Goal: Transaction & Acquisition: Purchase product/service

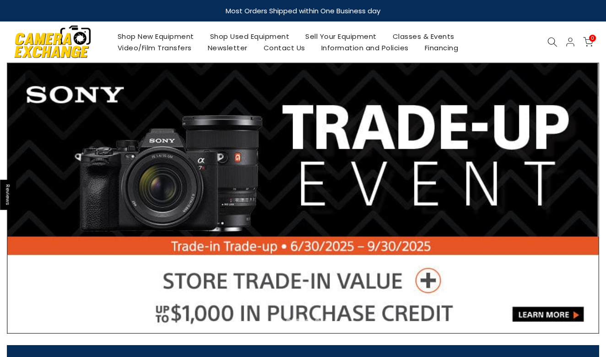
click at [244, 37] on link "Shop Used Equipment" at bounding box center [250, 36] width 96 height 11
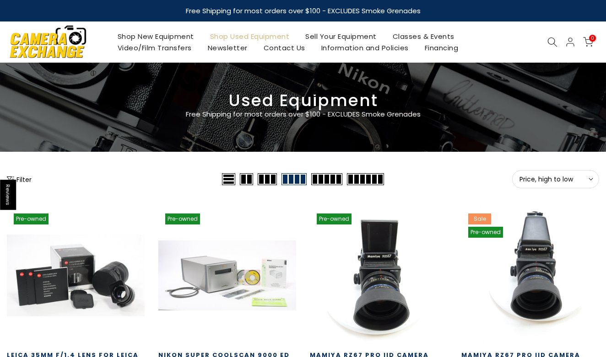
click at [564, 180] on span "Price, high to low" at bounding box center [555, 179] width 72 height 8
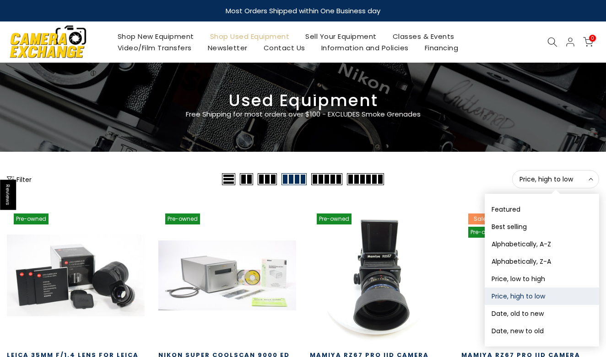
click at [439, 187] on div "Price, high to low Sort Sort by: Featured Best selling Alphabetically, A-Z Alph…" at bounding box center [492, 179] width 213 height 18
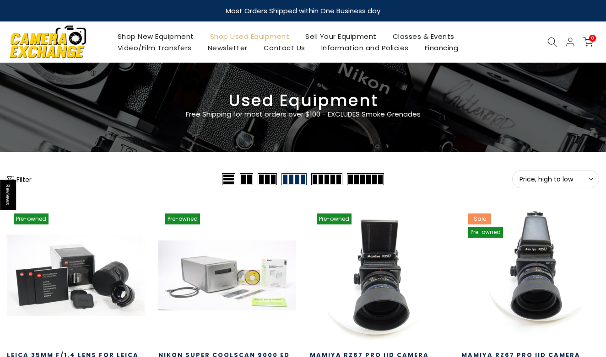
click at [22, 181] on button "Filter" at bounding box center [19, 179] width 25 height 9
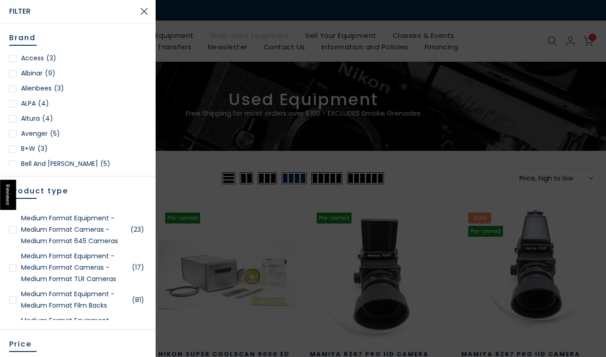
scroll to position [1633, 0]
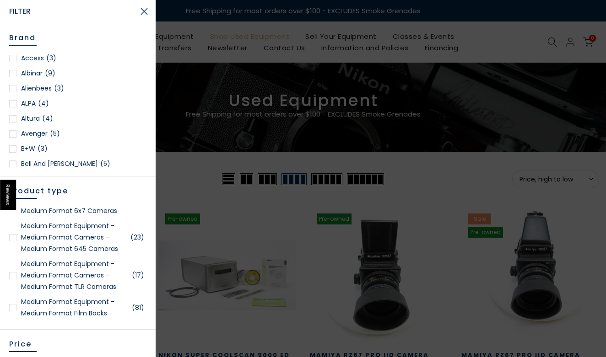
click at [14, 279] on div at bounding box center [12, 275] width 7 height 7
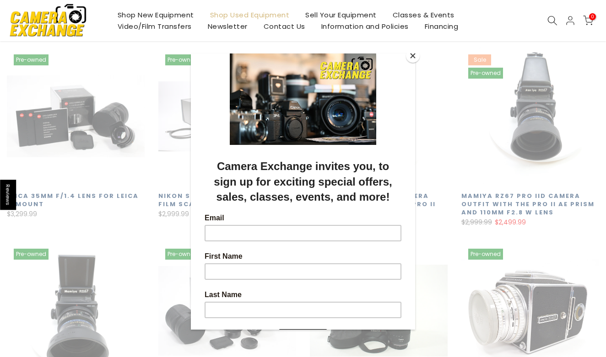
scroll to position [161, 0]
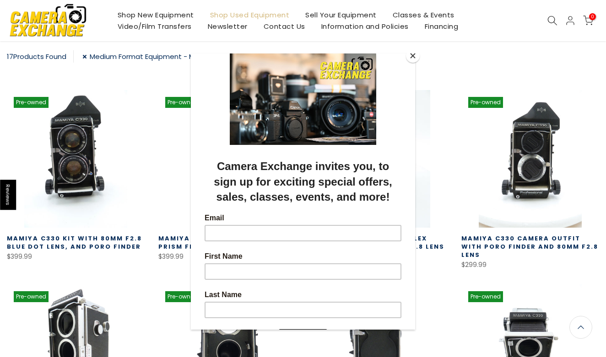
click at [413, 56] on button "Close" at bounding box center [413, 56] width 14 height 14
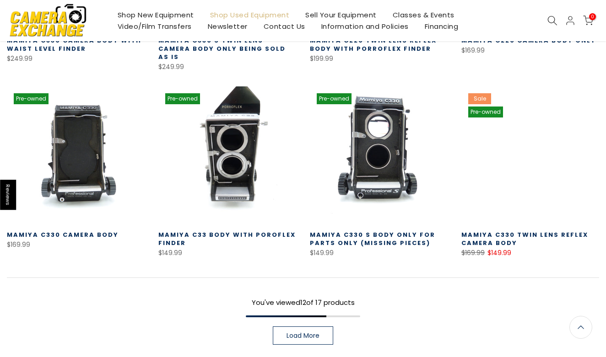
scroll to position [554, 0]
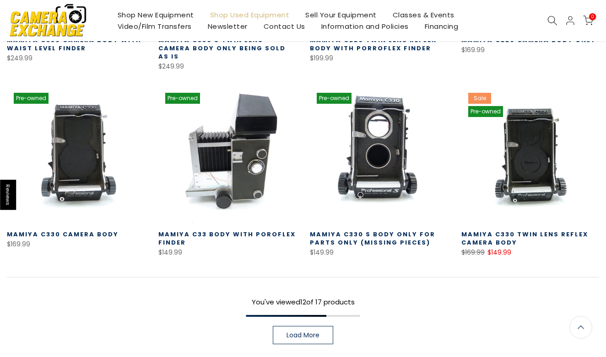
click at [257, 146] on link at bounding box center [227, 155] width 138 height 138
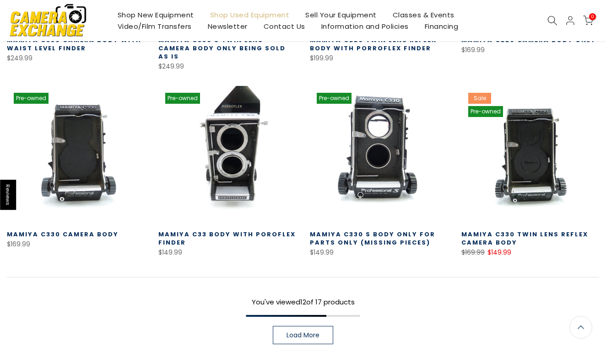
click at [309, 326] on link "Load More" at bounding box center [303, 335] width 60 height 18
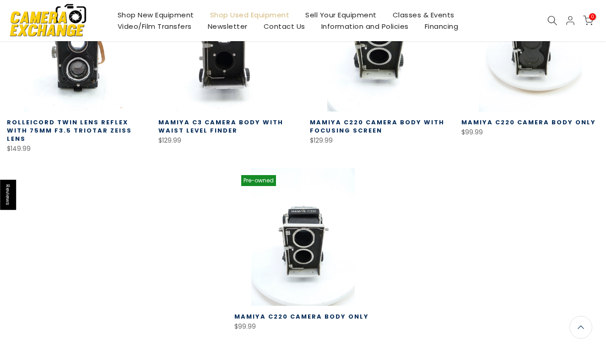
scroll to position [854, 0]
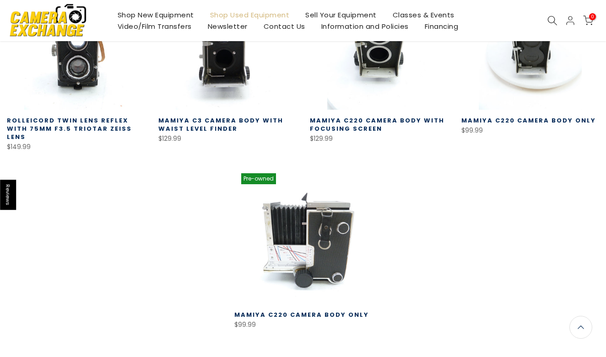
click at [344, 229] on link at bounding box center [303, 235] width 138 height 138
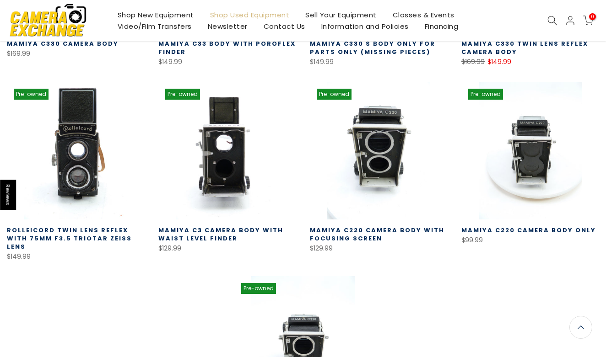
scroll to position [744, 0]
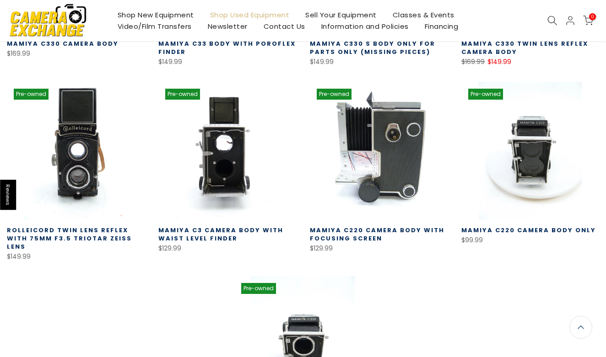
click at [409, 156] on link at bounding box center [379, 151] width 138 height 138
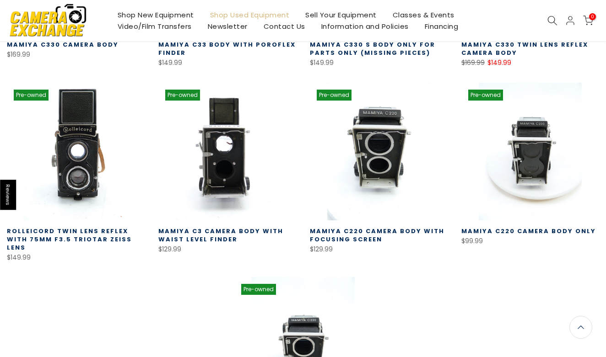
click at [82, 156] on link at bounding box center [76, 152] width 138 height 138
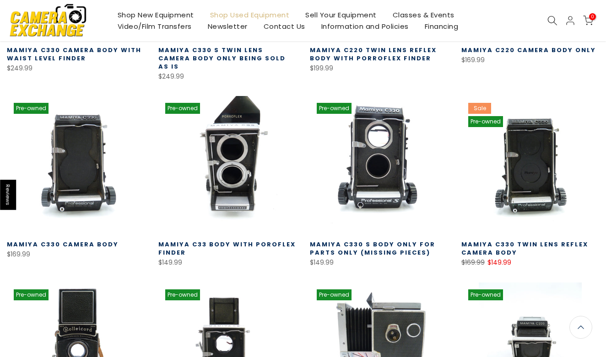
scroll to position [542, 0]
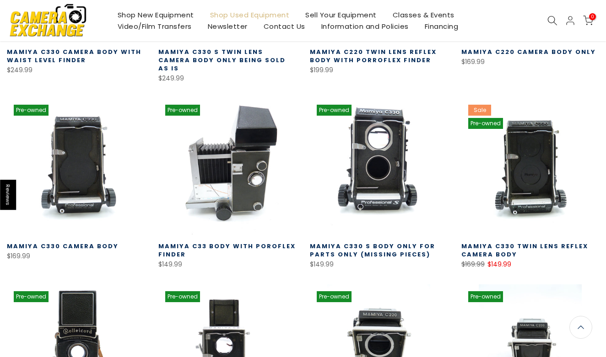
click at [247, 163] on link at bounding box center [227, 167] width 138 height 138
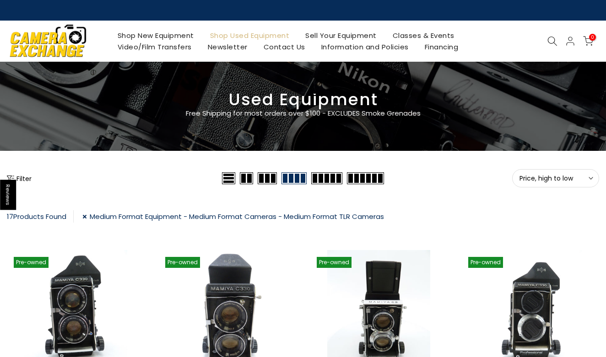
scroll to position [0, 0]
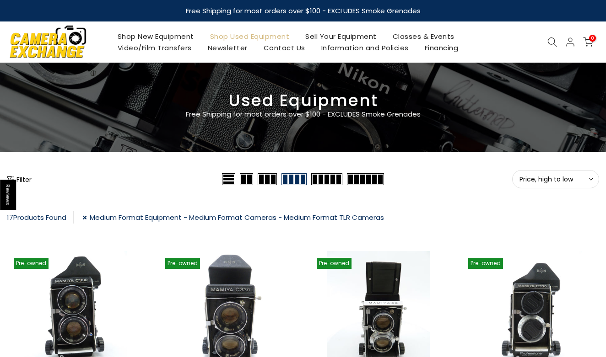
click at [25, 183] on button "Filter" at bounding box center [19, 179] width 25 height 9
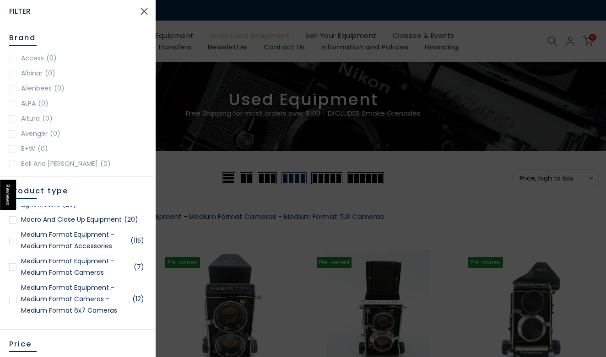
scroll to position [1533, 0]
click at [15, 304] on div at bounding box center [12, 299] width 7 height 7
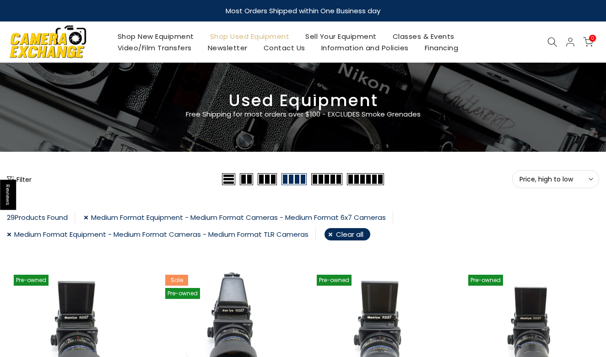
click at [92, 216] on link "Medium Format Equipment - Medium Format Cameras - Medium Format 6x7 Cameras" at bounding box center [238, 217] width 309 height 12
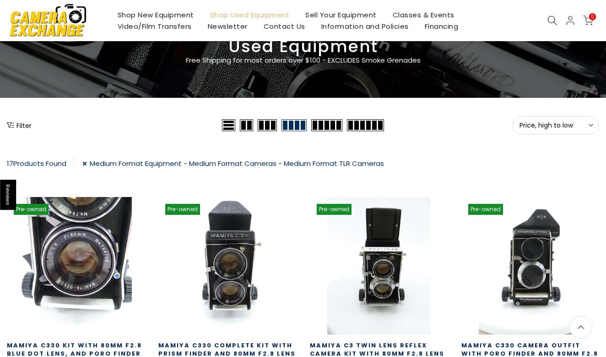
scroll to position [51, 0]
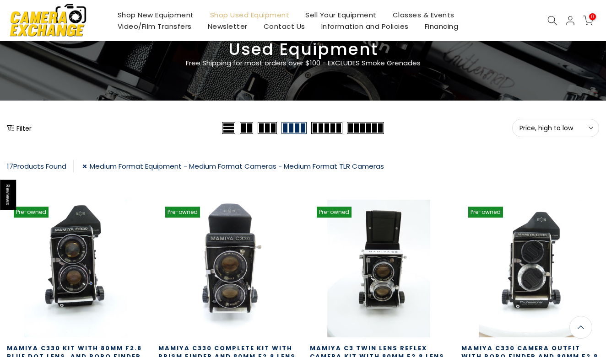
click at [25, 125] on button "Filter" at bounding box center [19, 128] width 25 height 9
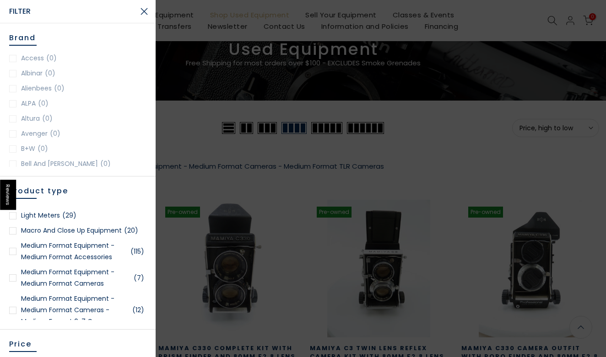
scroll to position [1531, 0]
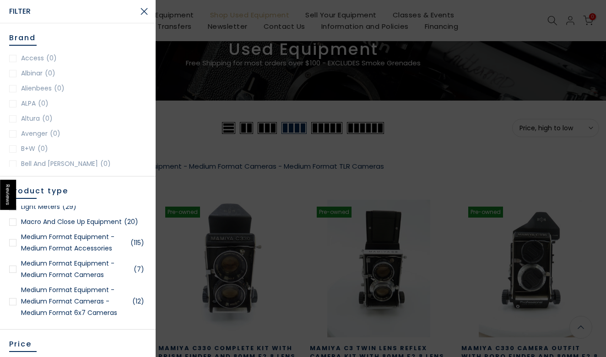
click at [15, 273] on div at bounding box center [12, 269] width 7 height 7
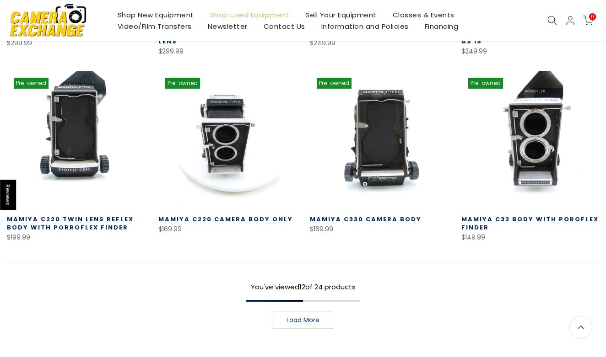
scroll to position [577, 0]
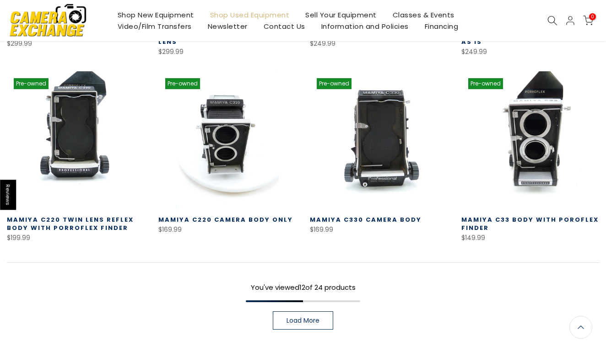
click at [307, 317] on span "Load More" at bounding box center [302, 320] width 33 height 6
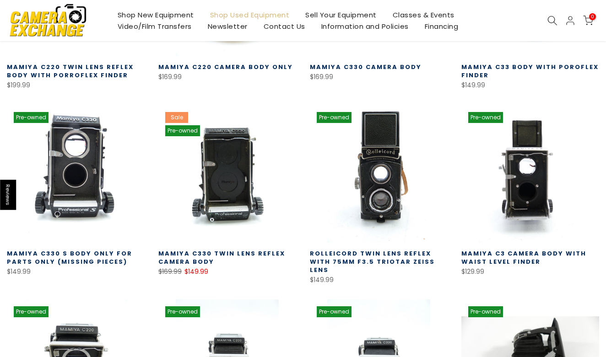
scroll to position [1098, 0]
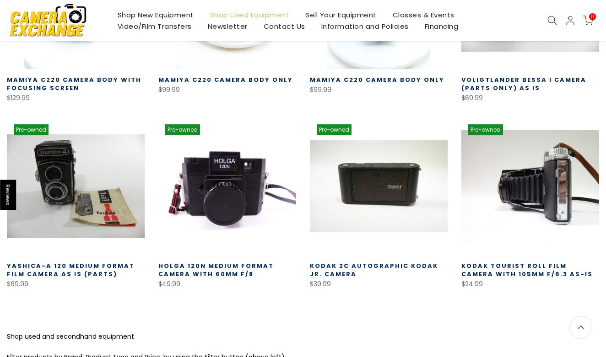
click at [523, 190] on link at bounding box center [530, 187] width 138 height 138
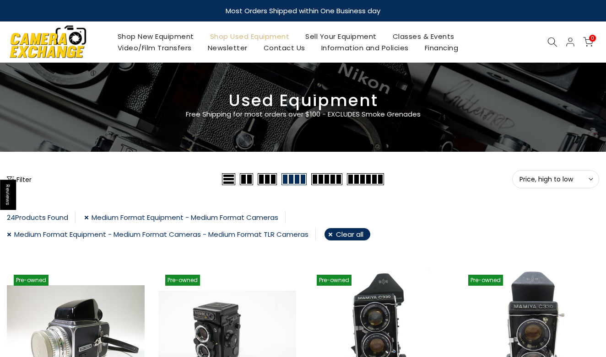
scroll to position [0, 0]
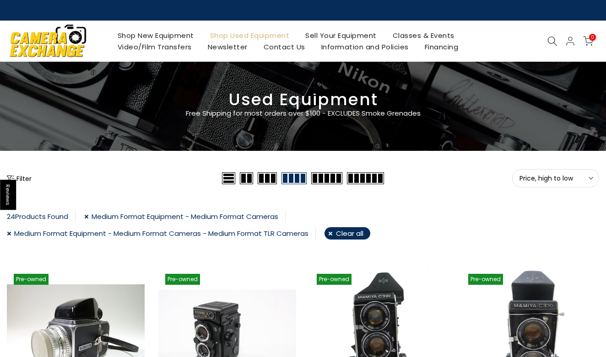
click at [21, 178] on button "Filter" at bounding box center [19, 178] width 25 height 9
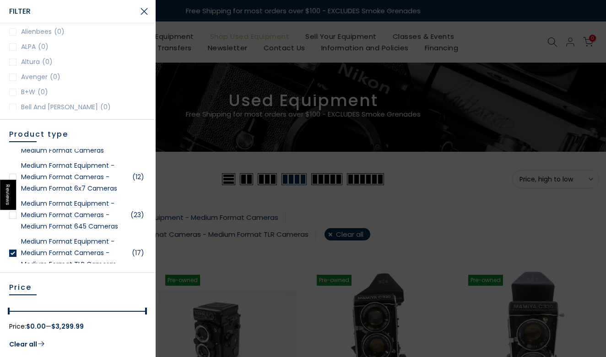
scroll to position [1597, 0]
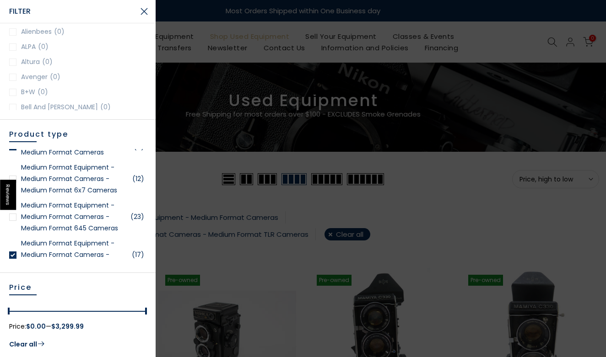
click at [15, 221] on div at bounding box center [12, 217] width 7 height 7
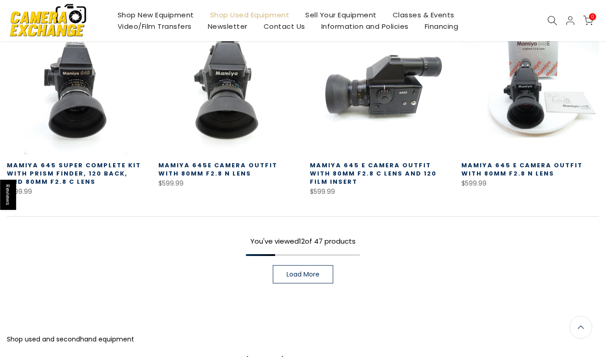
scroll to position [658, 0]
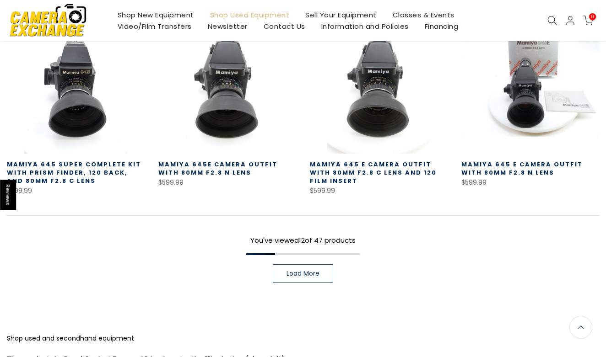
click at [306, 277] on span "Load More" at bounding box center [302, 273] width 33 height 6
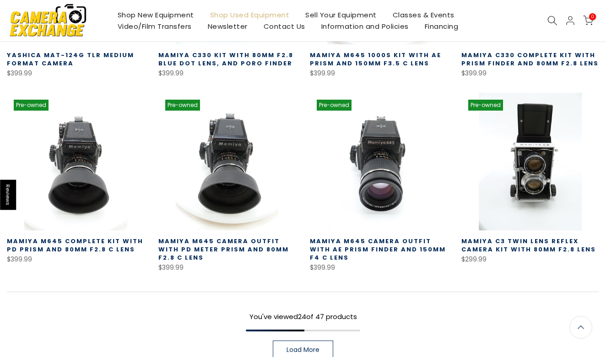
scroll to position [1158, 0]
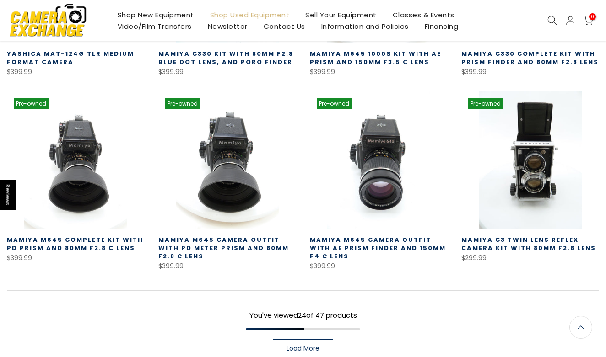
click at [307, 345] on span "Load More" at bounding box center [302, 348] width 33 height 6
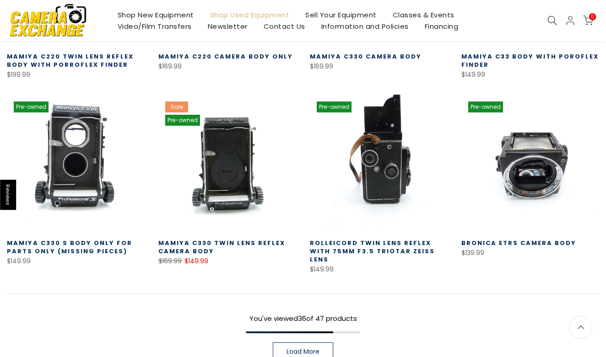
scroll to position [1730, 0]
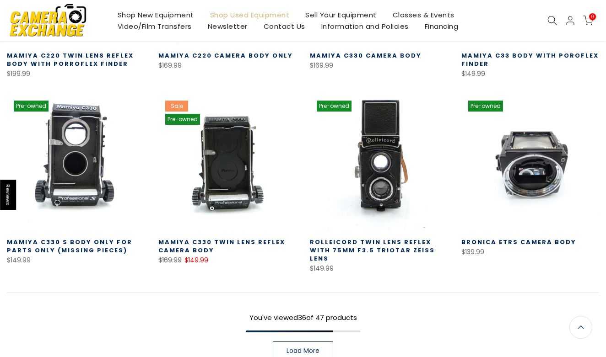
click at [307, 348] on span "Load More" at bounding box center [302, 351] width 33 height 6
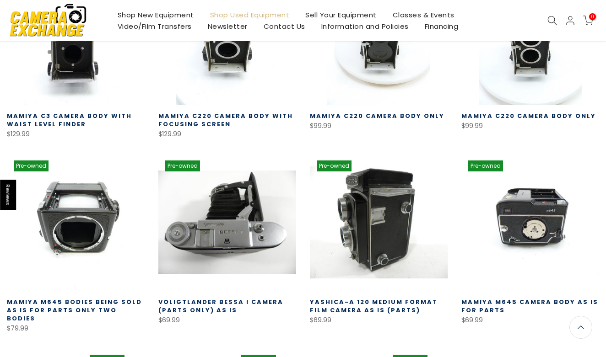
scroll to position [2051, 0]
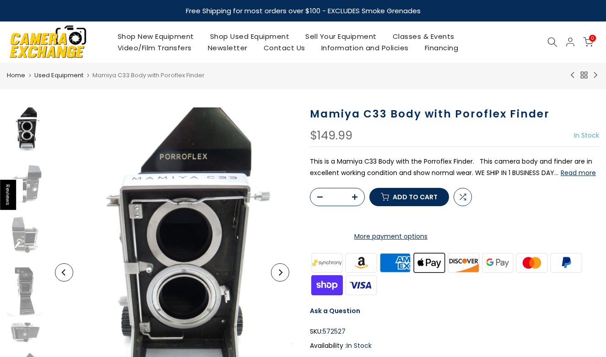
click at [285, 280] on button "Next" at bounding box center [280, 272] width 18 height 18
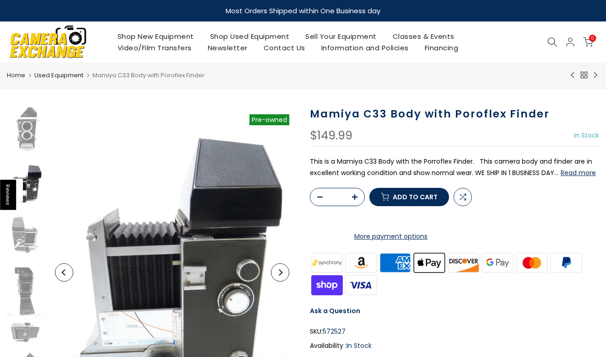
click at [285, 280] on button "Next" at bounding box center [280, 272] width 18 height 18
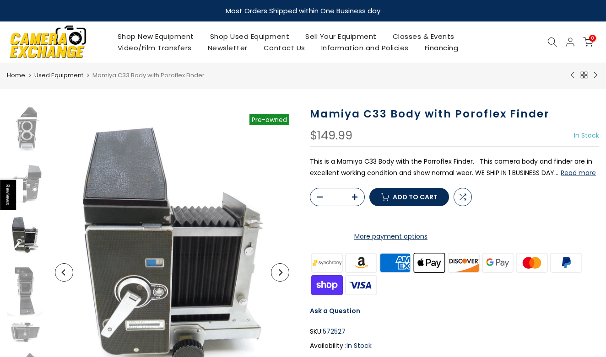
click at [285, 280] on button "Next" at bounding box center [280, 272] width 18 height 18
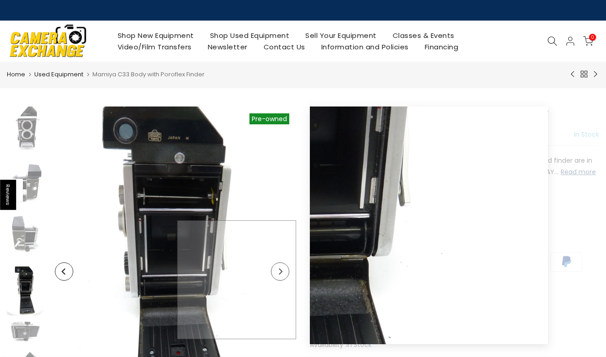
click at [285, 280] on img at bounding box center [172, 272] width 248 height 331
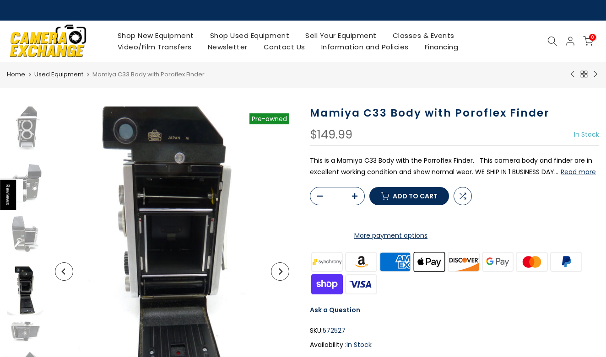
click at [284, 270] on button "Next" at bounding box center [280, 272] width 18 height 18
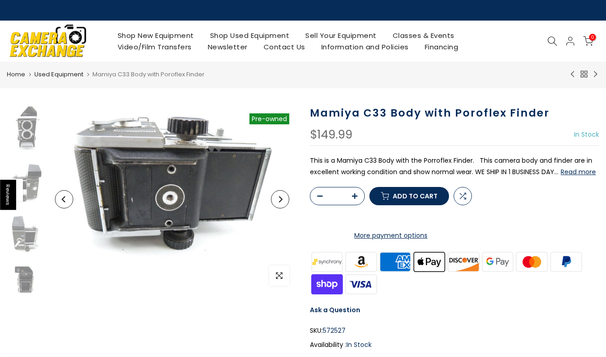
scroll to position [108, 0]
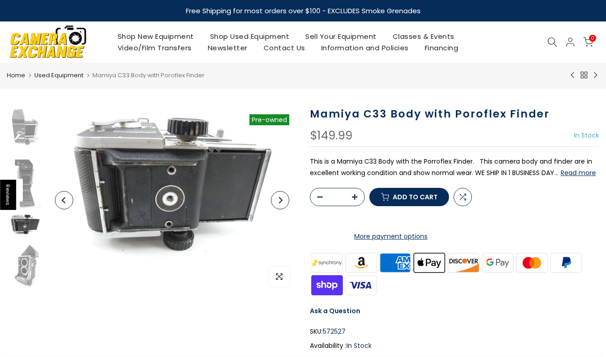
click at [284, 270] on span "button" at bounding box center [279, 277] width 20 height 20
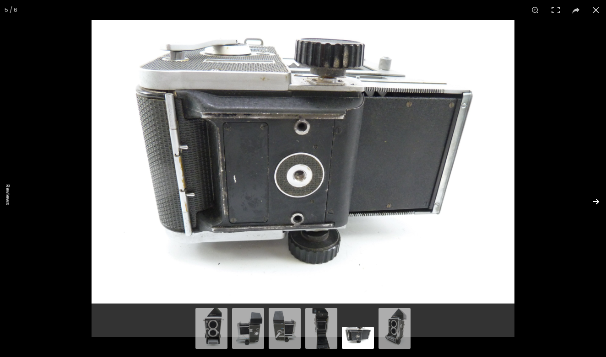
click at [595, 201] on button at bounding box center [590, 202] width 32 height 46
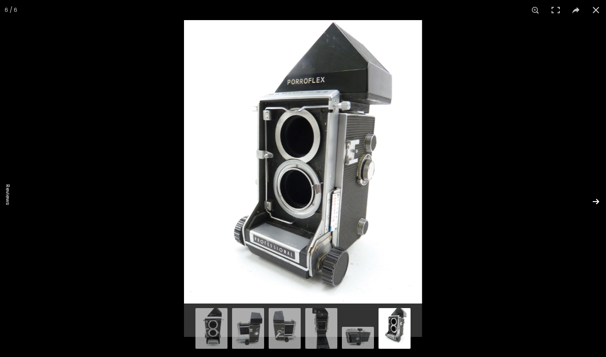
click at [595, 201] on button at bounding box center [590, 202] width 32 height 46
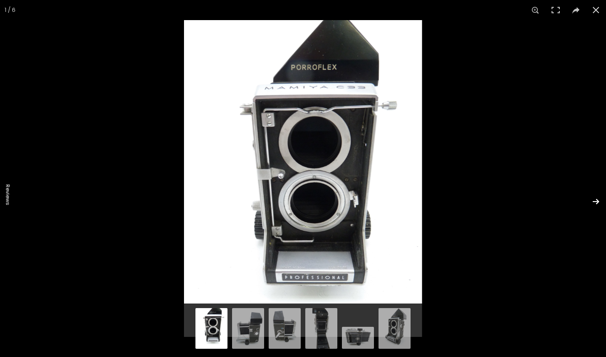
click at [595, 201] on button at bounding box center [590, 202] width 32 height 46
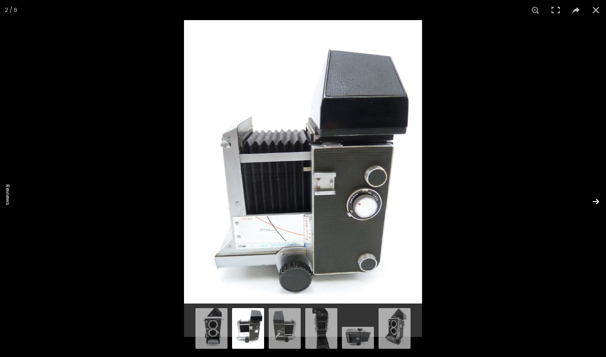
click at [595, 201] on button at bounding box center [590, 202] width 32 height 46
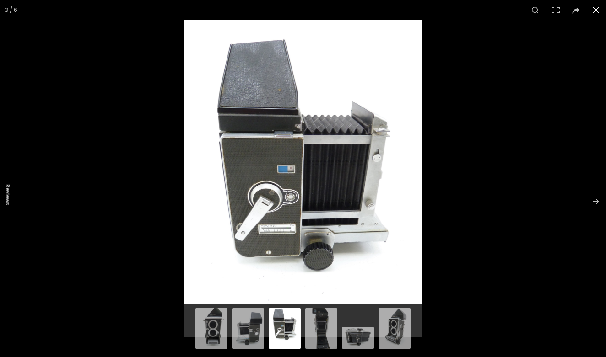
click at [595, 7] on button at bounding box center [595, 10] width 20 height 20
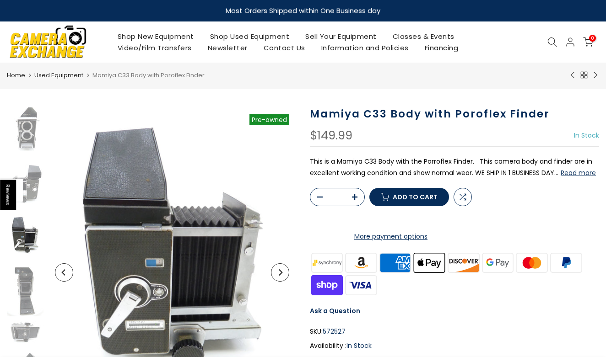
scroll to position [0, 0]
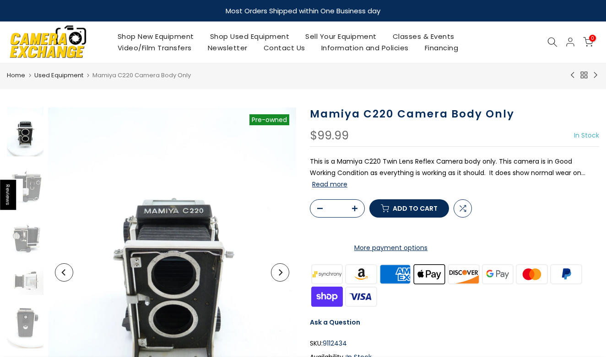
click at [275, 279] on button "Next" at bounding box center [280, 272] width 18 height 18
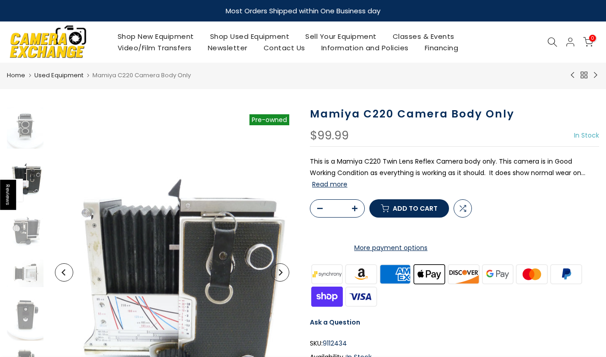
click at [275, 279] on button "Next" at bounding box center [280, 272] width 18 height 18
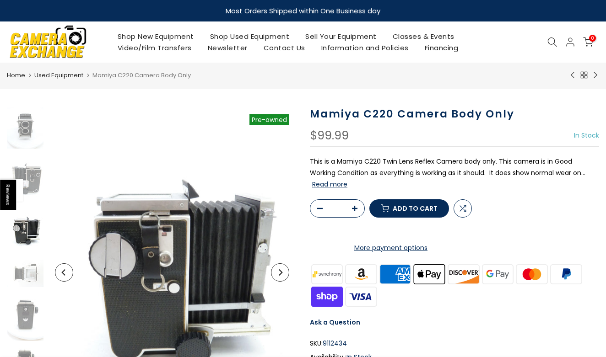
scroll to position [49, 0]
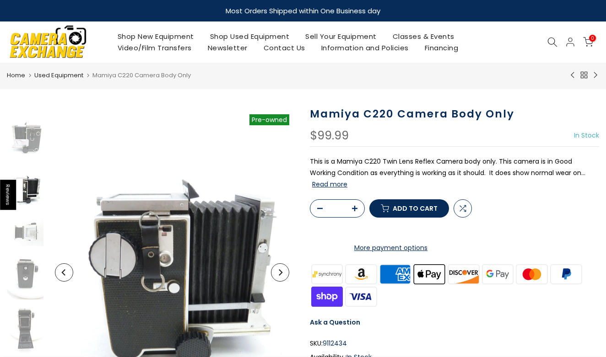
click at [275, 279] on button "Next" at bounding box center [280, 272] width 18 height 18
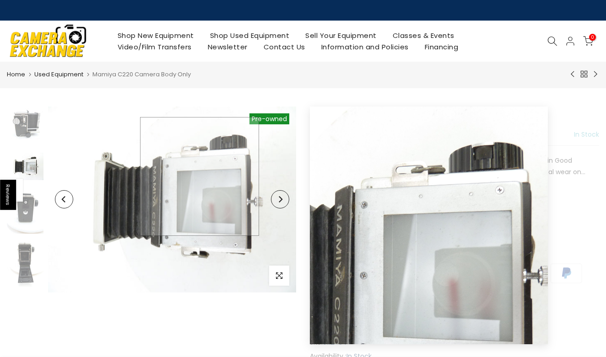
scroll to position [114, 0]
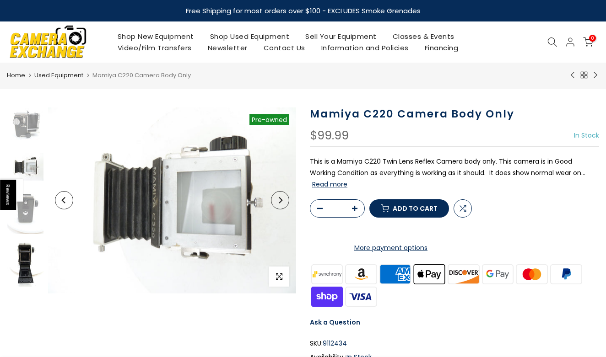
click at [24, 263] on img at bounding box center [25, 263] width 37 height 49
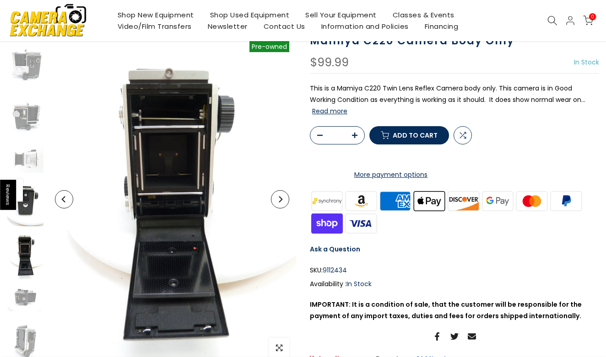
scroll to position [73, 0]
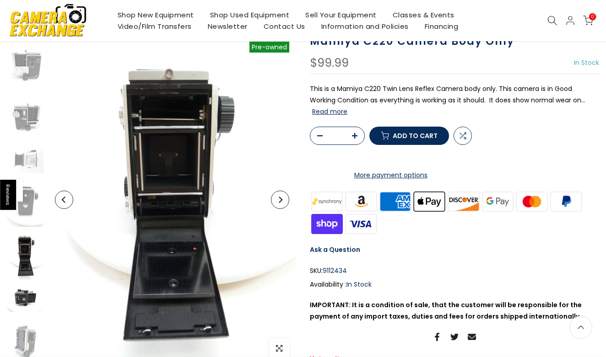
click at [30, 298] on img at bounding box center [25, 298] width 37 height 27
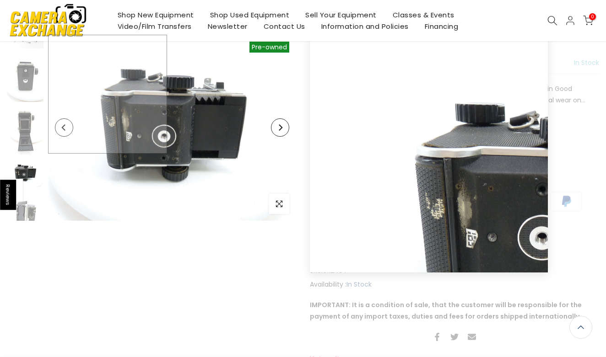
scroll to position [193, 0]
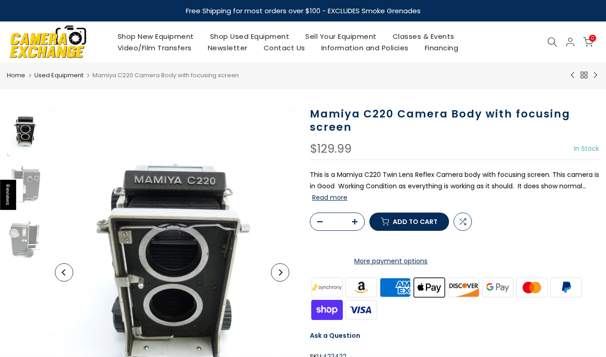
click at [278, 273] on icon "Next" at bounding box center [280, 272] width 6 height 6
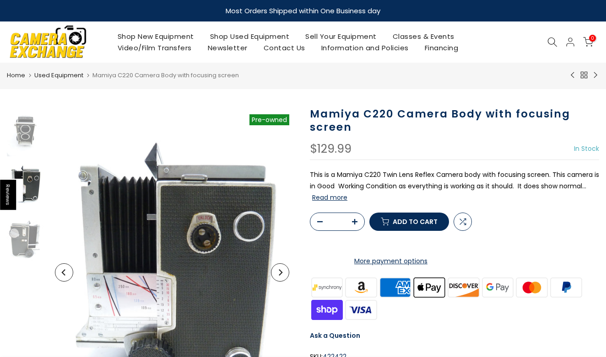
click at [278, 273] on icon "Next" at bounding box center [280, 272] width 6 height 6
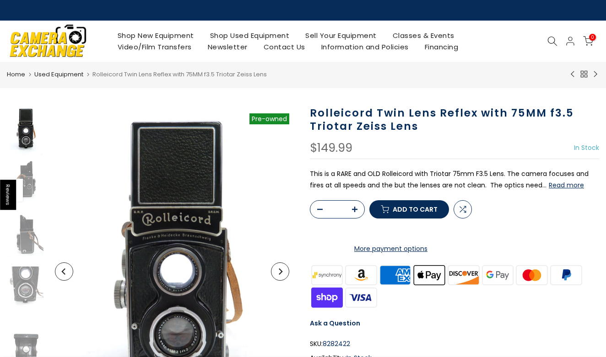
click at [551, 186] on button "Read more" at bounding box center [565, 185] width 35 height 8
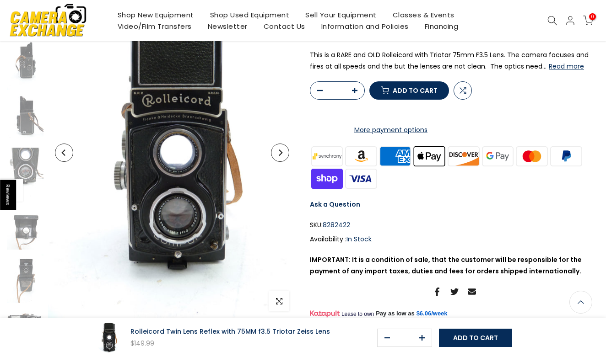
scroll to position [137, 0]
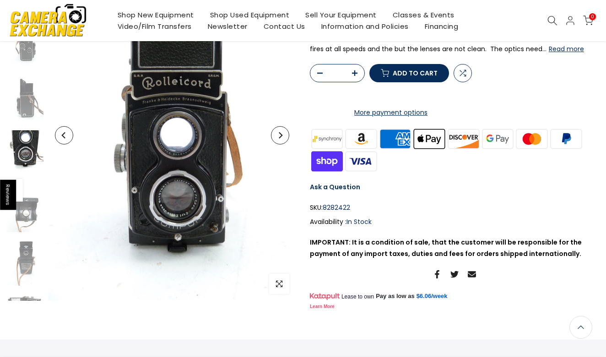
click at [30, 150] on img at bounding box center [25, 154] width 37 height 49
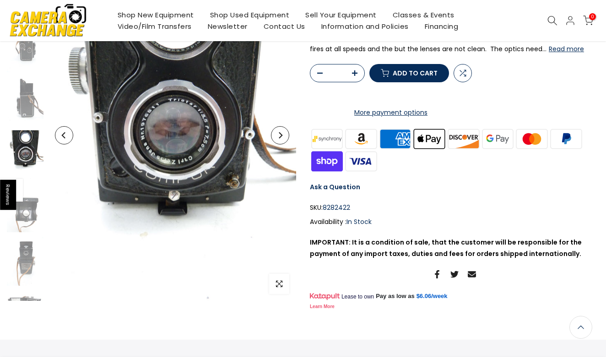
scroll to position [70, 0]
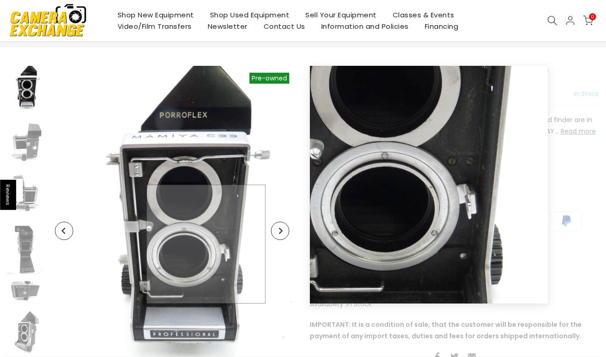
scroll to position [30, 0]
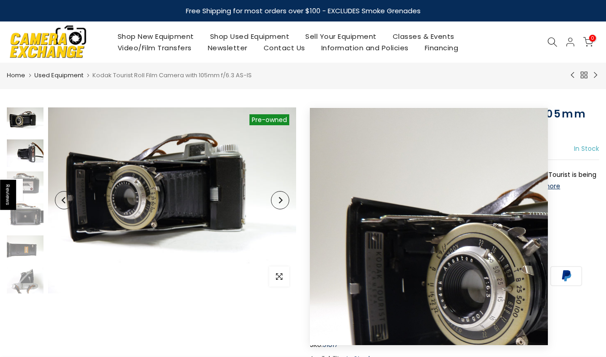
click at [39, 165] on img at bounding box center [25, 153] width 37 height 27
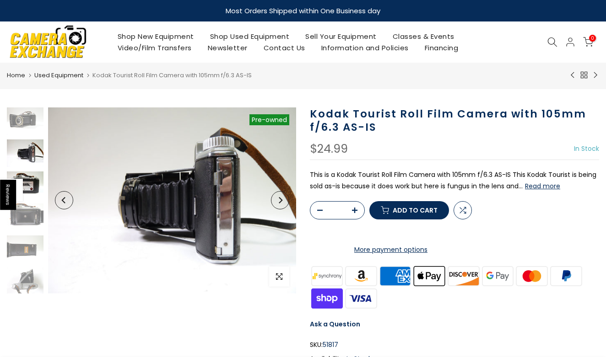
click at [38, 191] on img at bounding box center [25, 185] width 37 height 27
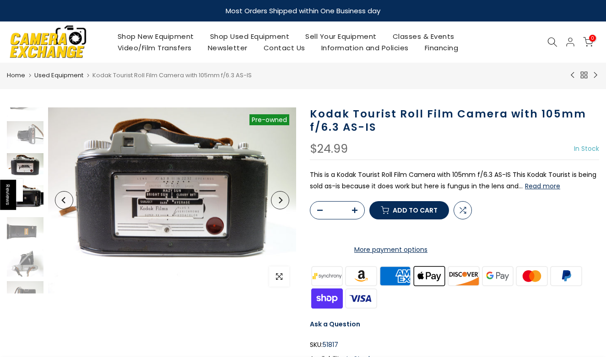
click at [35, 199] on img at bounding box center [25, 198] width 37 height 27
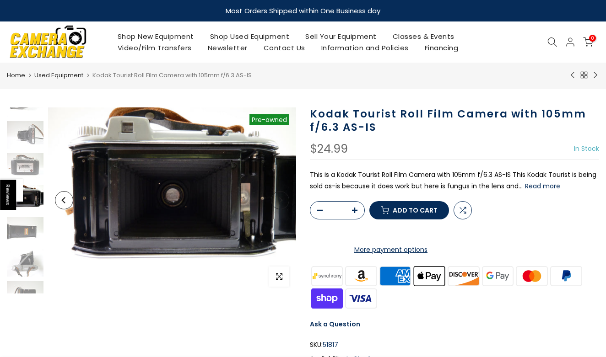
scroll to position [50, 0]
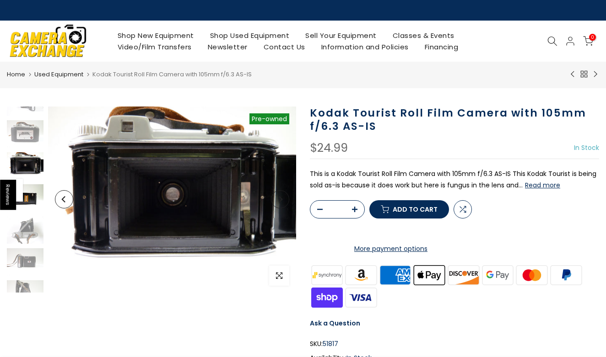
click at [33, 189] on img at bounding box center [25, 197] width 37 height 27
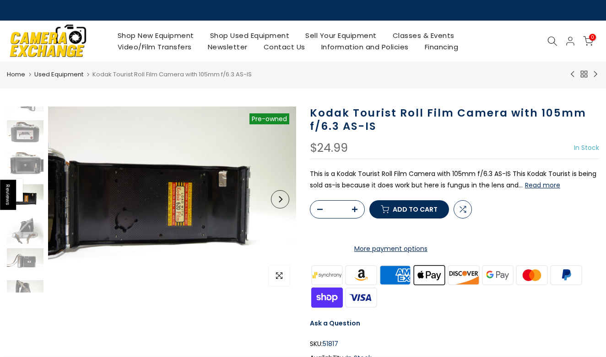
scroll to position [65, 0]
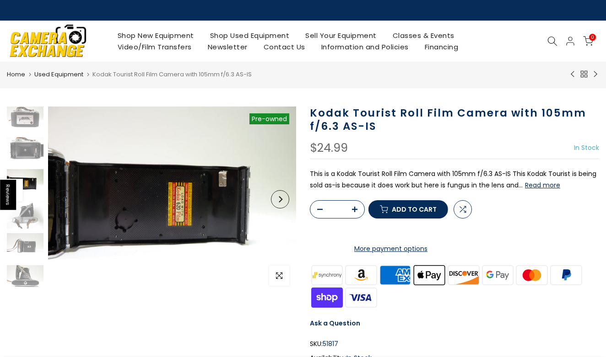
click at [31, 197] on div at bounding box center [25, 167] width 39 height 252
click at [30, 207] on img at bounding box center [25, 214] width 37 height 27
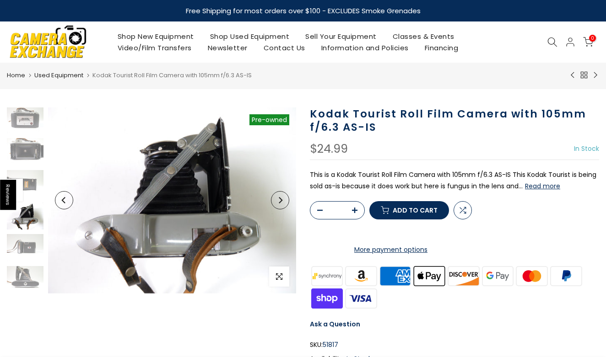
click at [31, 233] on div at bounding box center [25, 168] width 39 height 252
click at [29, 241] on img at bounding box center [25, 247] width 37 height 27
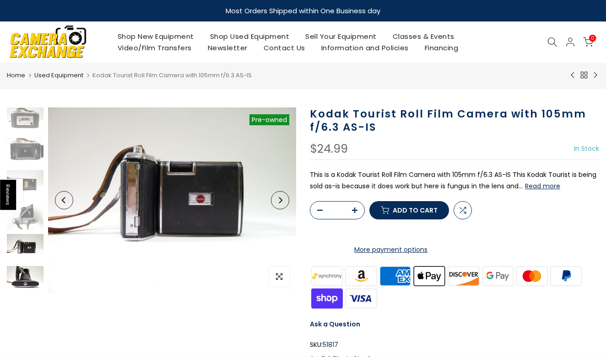
click at [29, 274] on img at bounding box center [25, 279] width 37 height 27
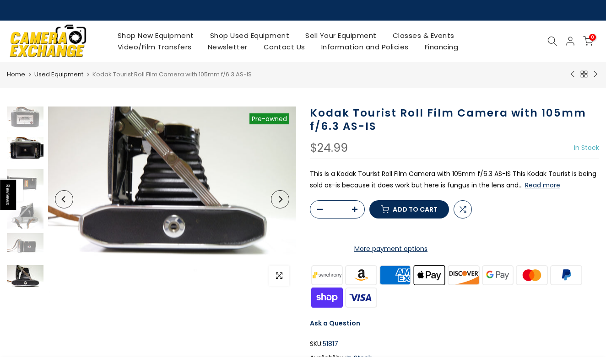
scroll to position [0, 0]
click at [32, 118] on img at bounding box center [25, 118] width 37 height 27
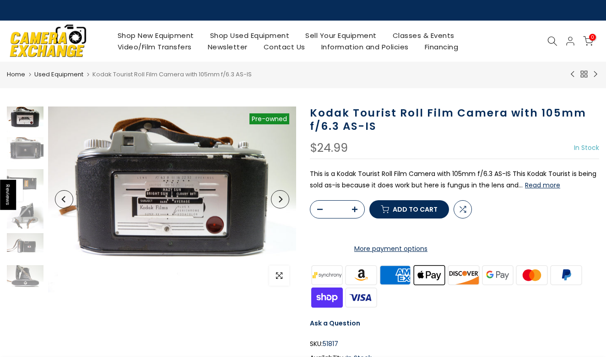
scroll to position [18, 0]
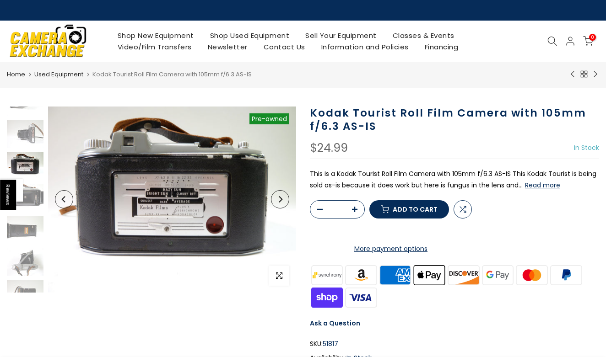
click at [27, 170] on img at bounding box center [25, 165] width 37 height 27
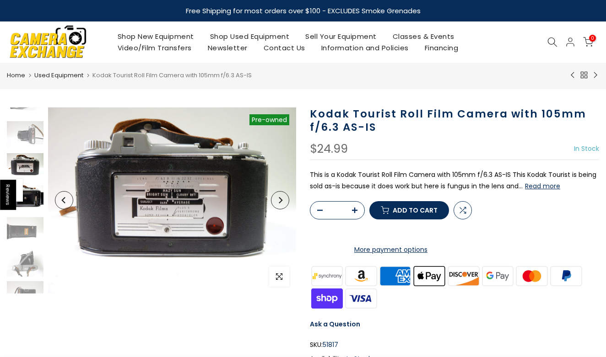
click at [28, 195] on img at bounding box center [25, 198] width 37 height 27
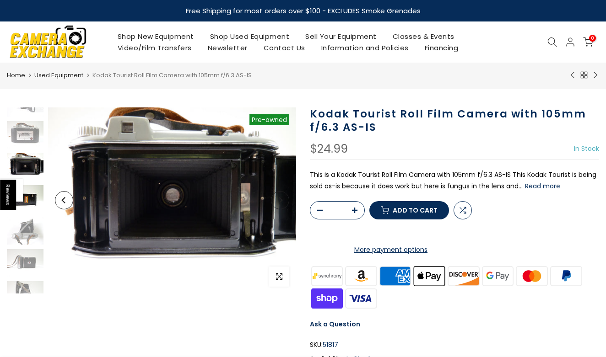
click at [32, 212] on img at bounding box center [25, 198] width 37 height 27
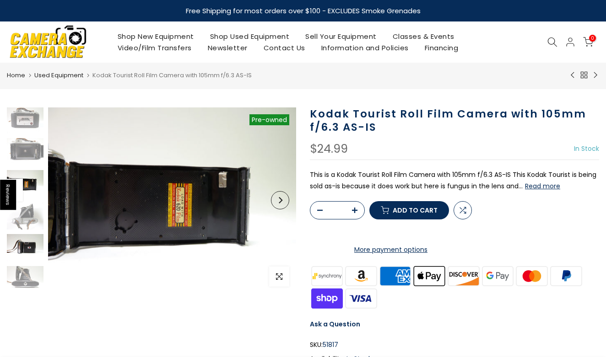
click at [32, 237] on img at bounding box center [25, 247] width 37 height 27
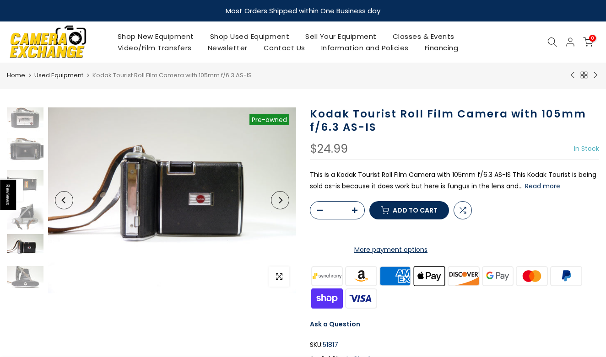
click at [24, 265] on div at bounding box center [25, 168] width 39 height 252
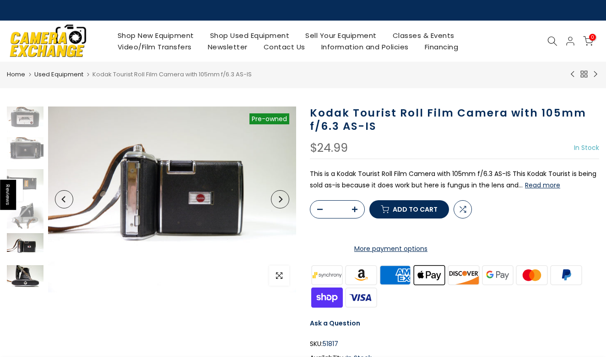
click at [26, 284] on img at bounding box center [25, 278] width 37 height 27
